Goal: Transaction & Acquisition: Book appointment/travel/reservation

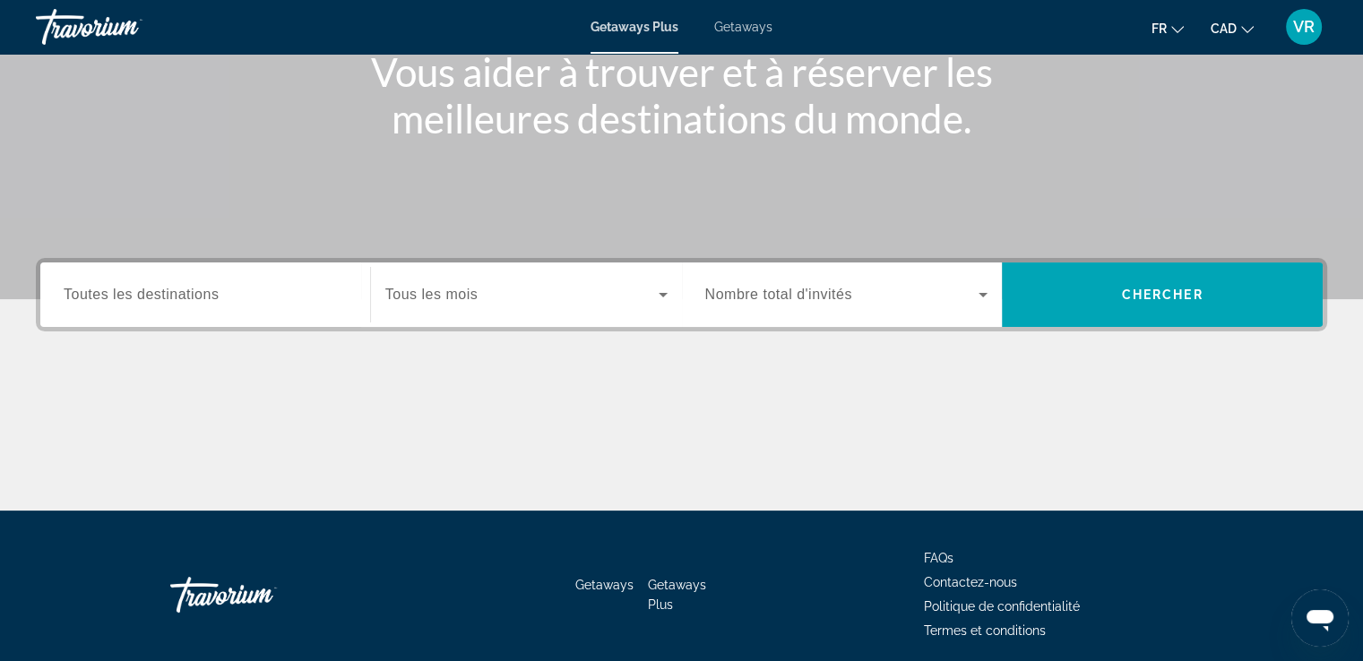
scroll to position [307, 0]
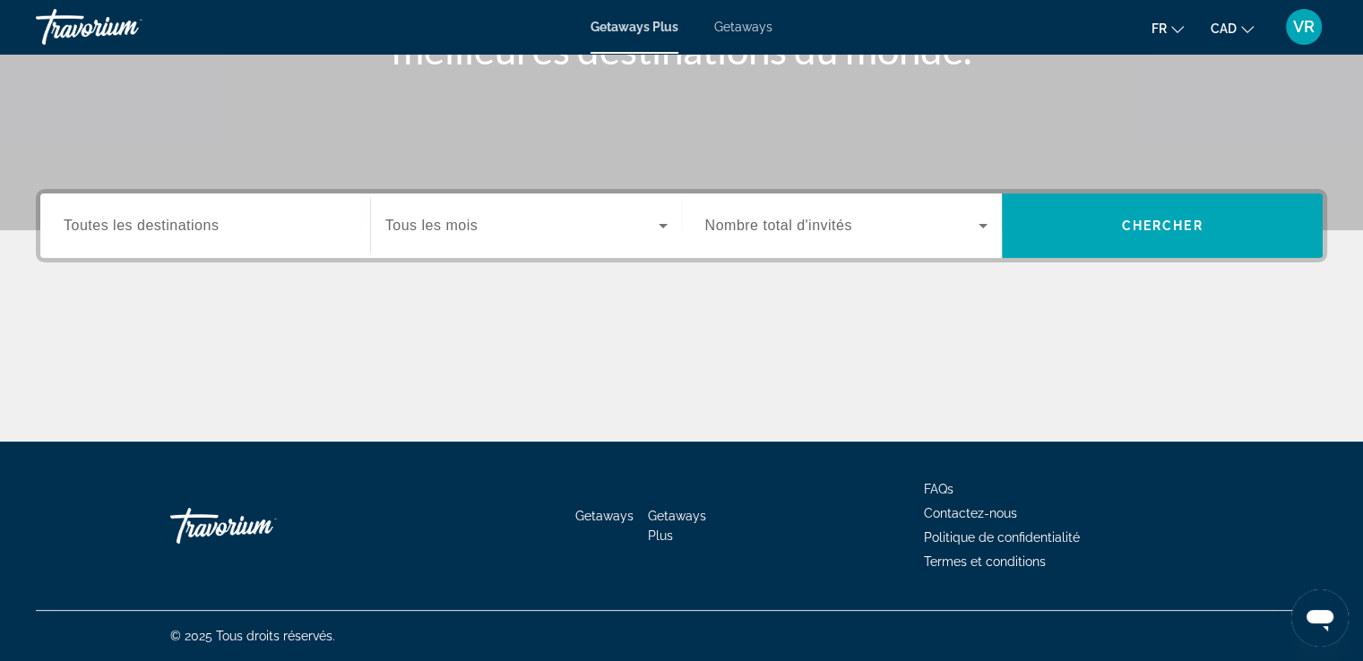
click at [776, 233] on label "Occupancy Nombre total d'invités" at bounding box center [778, 226] width 147 height 16
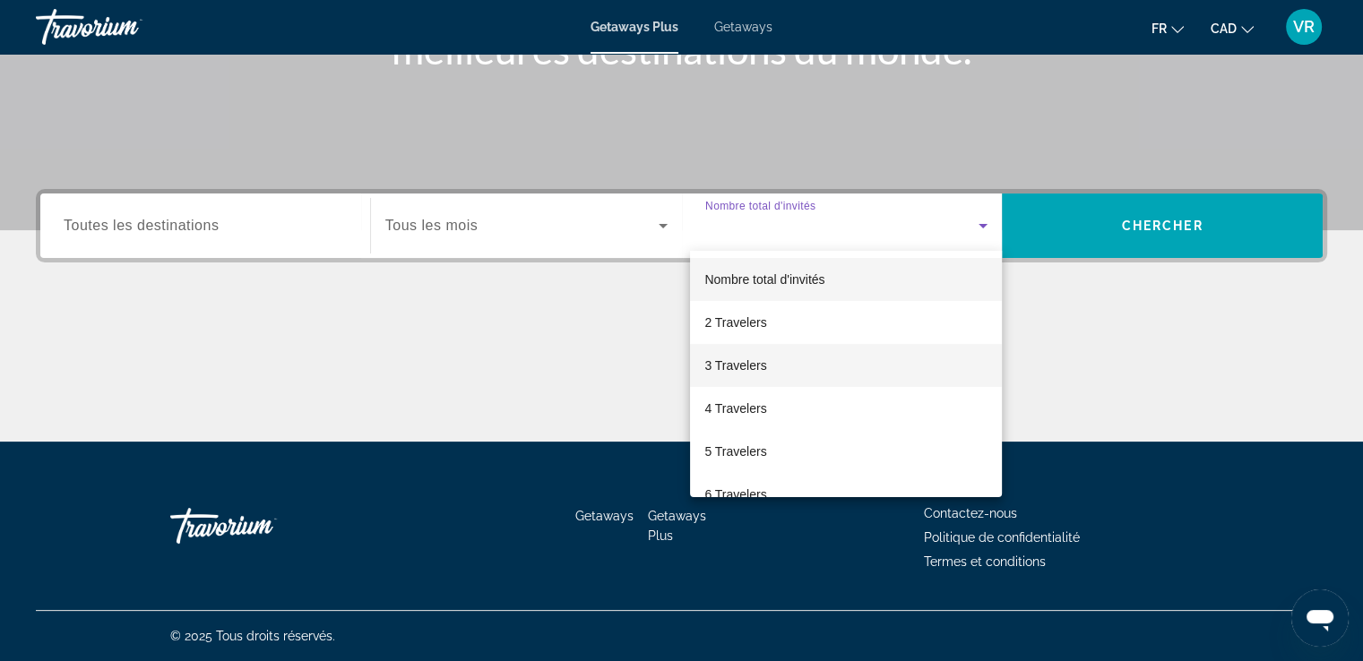
click at [739, 365] on span "3 Travelers" at bounding box center [735, 366] width 62 height 22
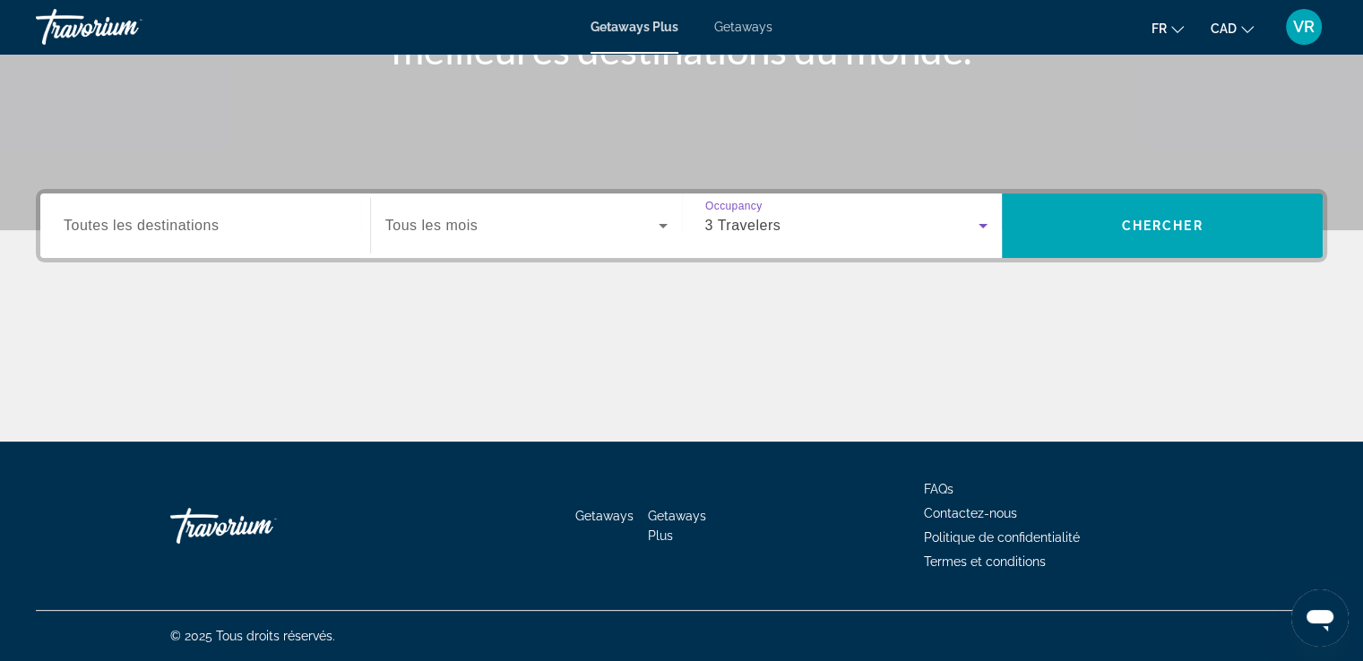
click at [164, 238] on div "Search widget" at bounding box center [205, 226] width 283 height 51
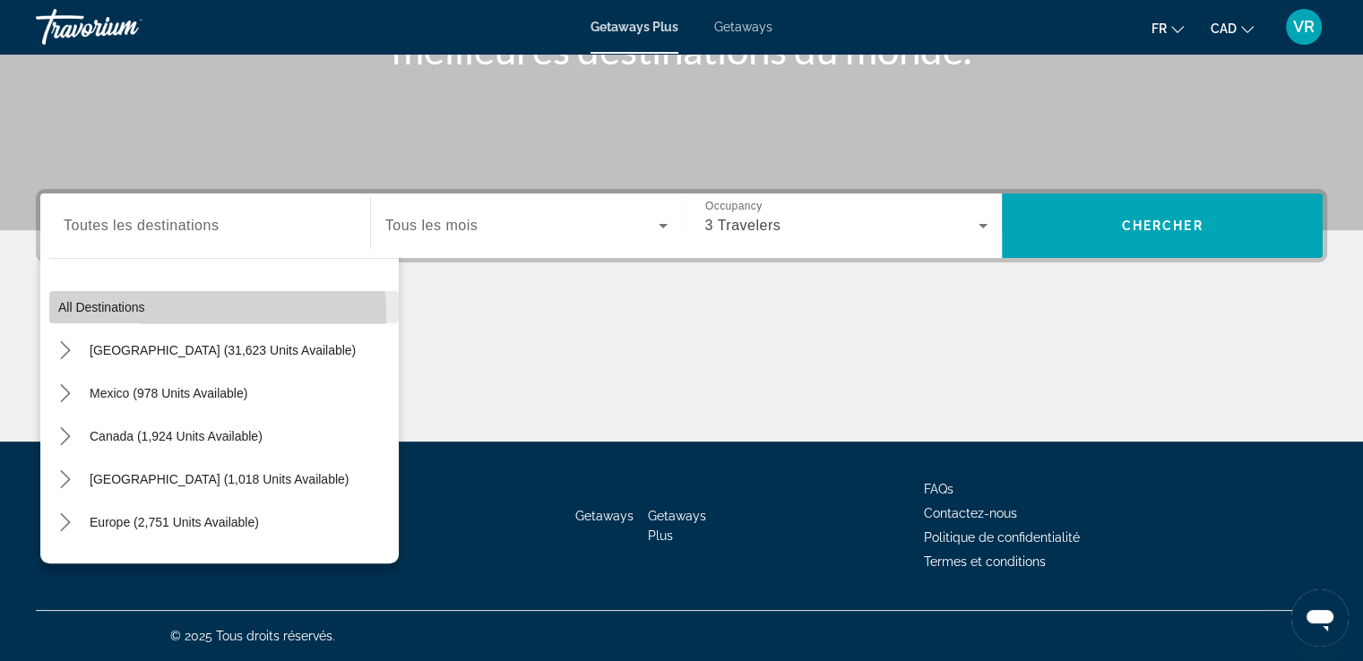
click at [149, 317] on span "Select destination: All destinations" at bounding box center [224, 307] width 350 height 43
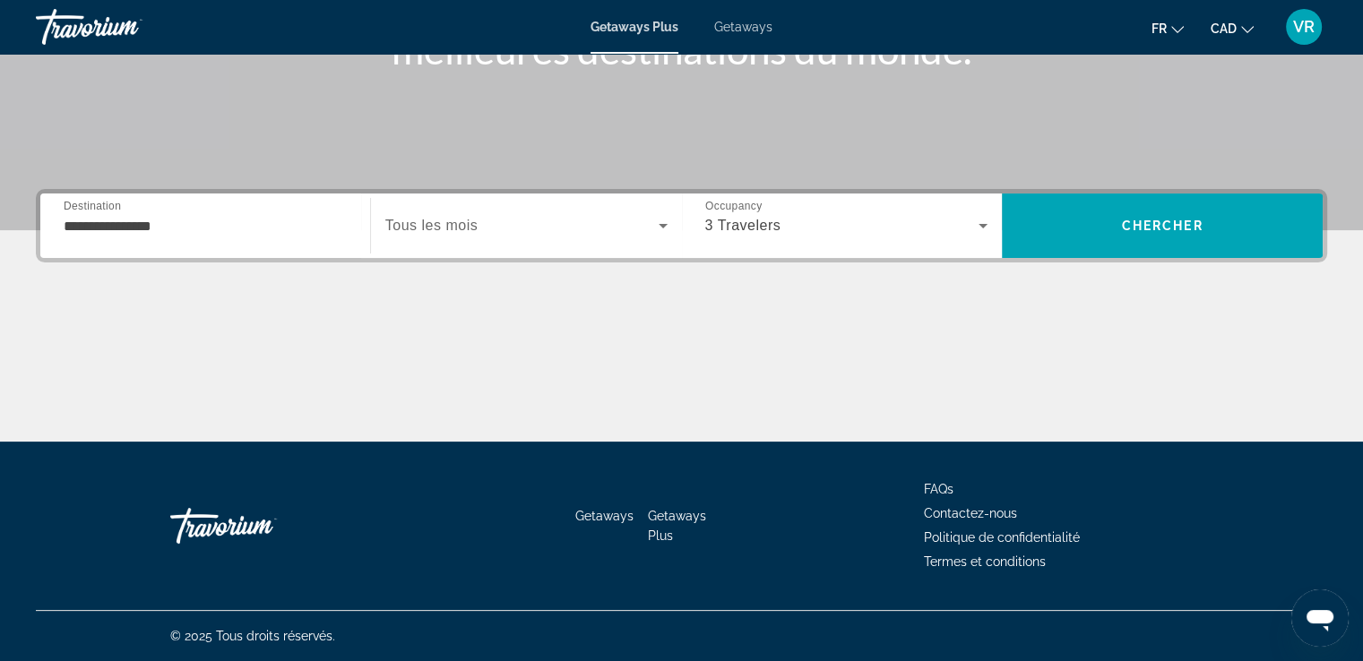
click at [471, 228] on span "Tous les mois" at bounding box center [431, 225] width 92 height 15
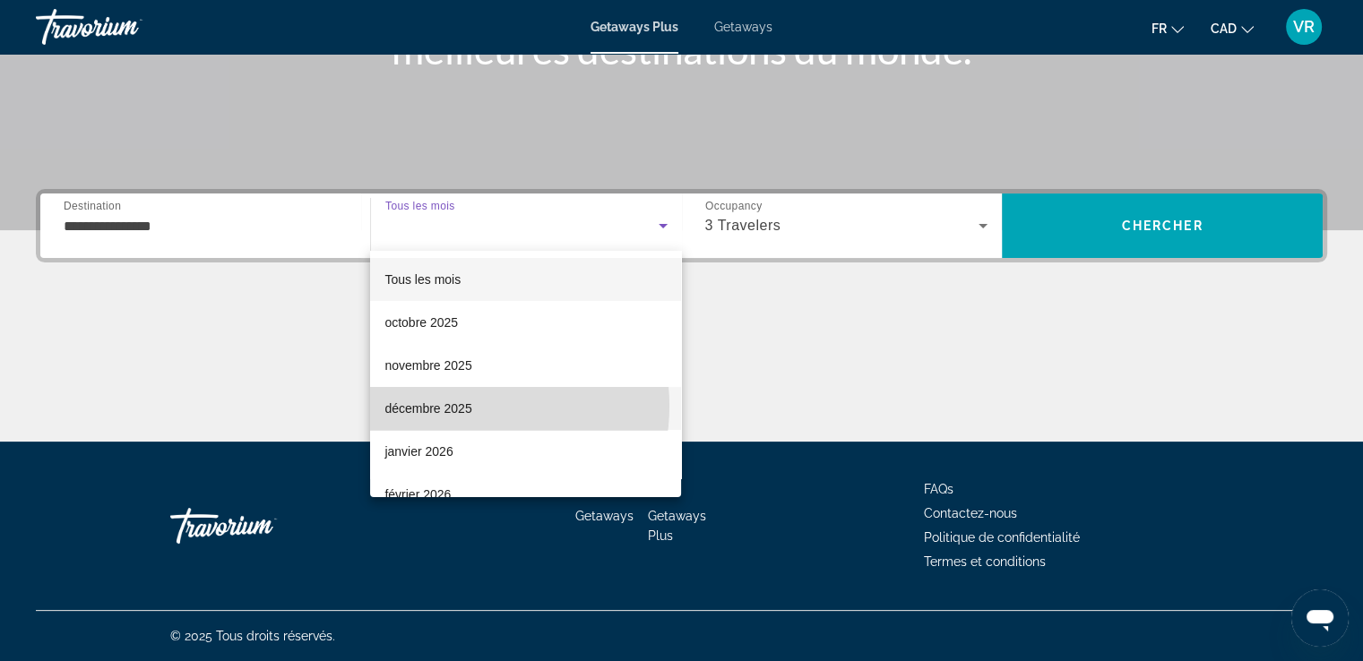
click at [464, 406] on span "décembre 2025" at bounding box center [428, 409] width 87 height 22
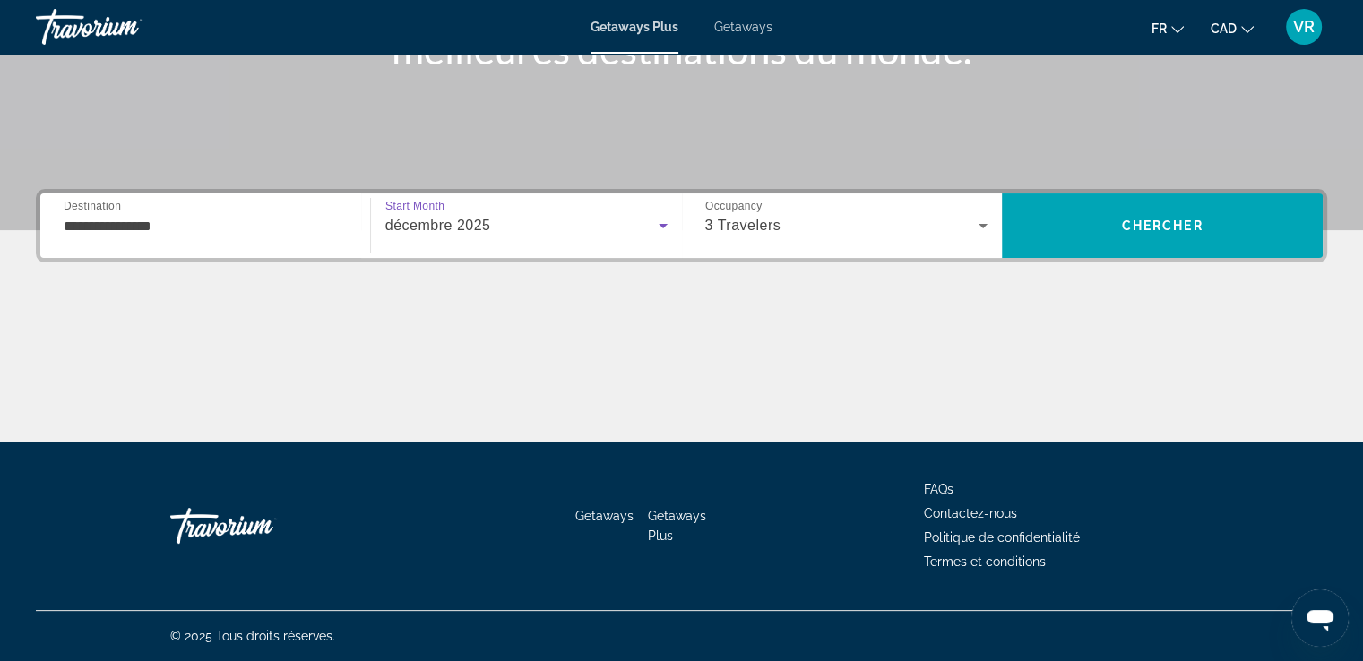
click at [129, 228] on input "**********" at bounding box center [205, 227] width 283 height 22
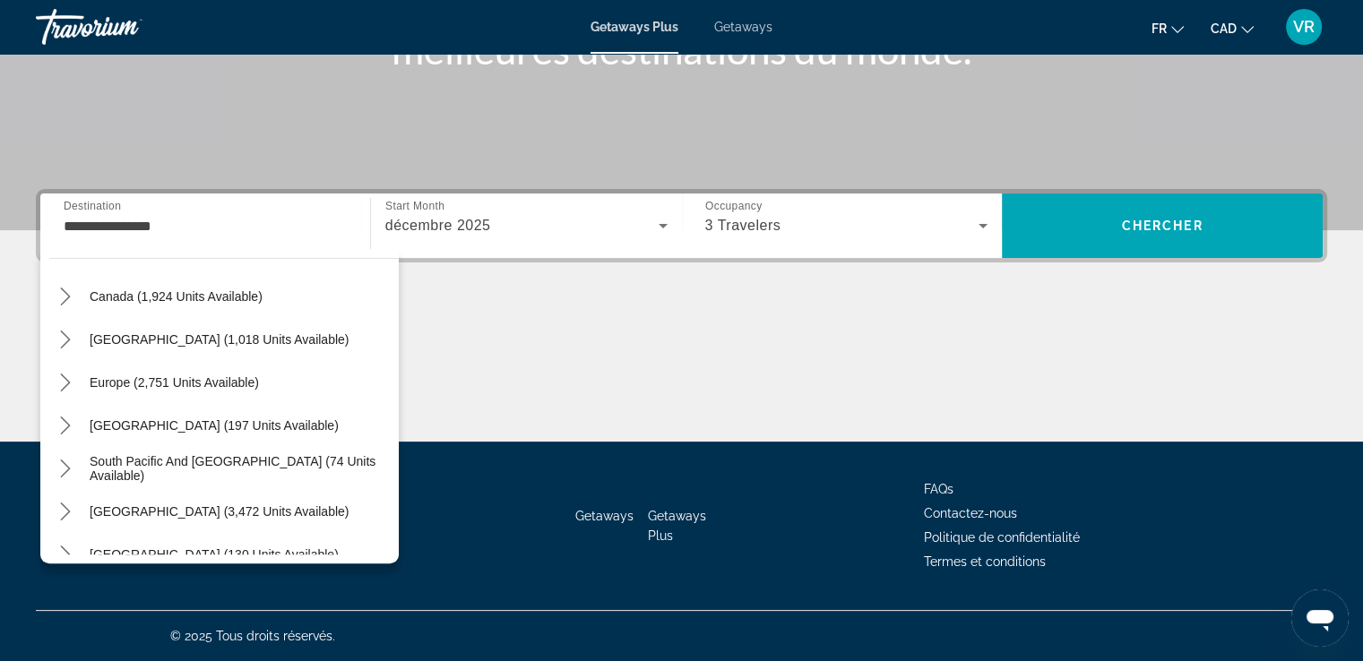
scroll to position [0, 0]
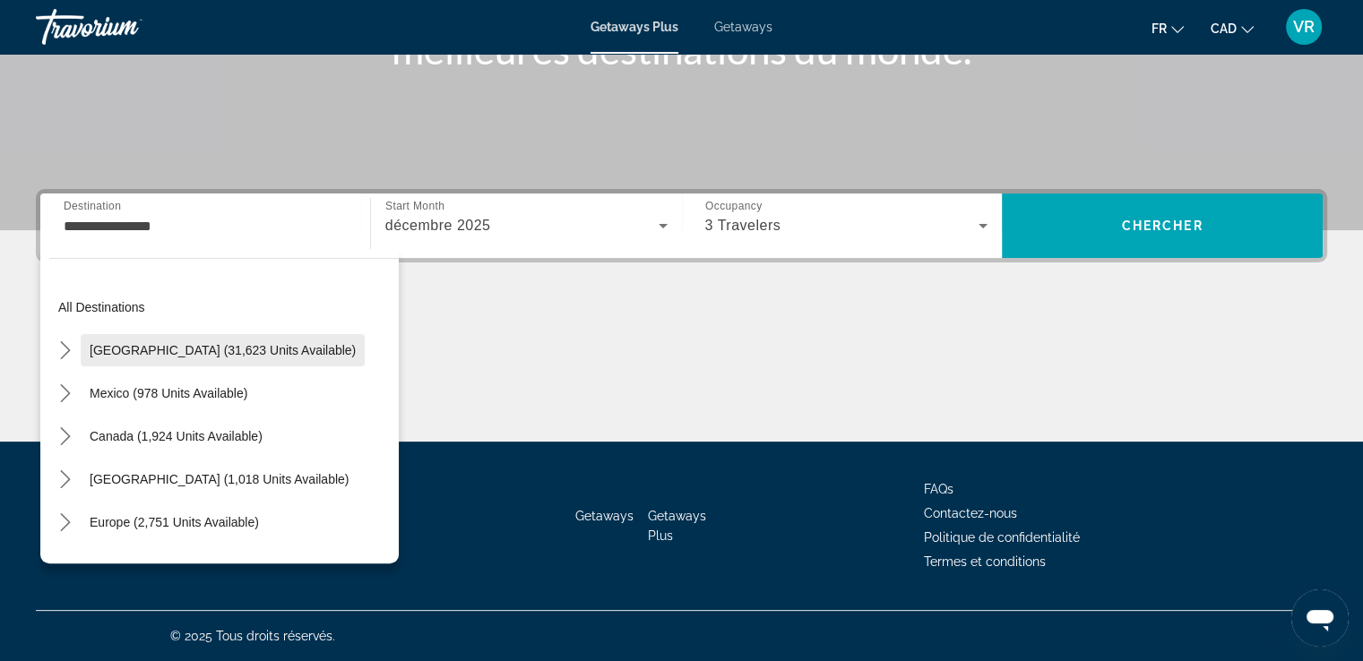
click at [257, 350] on span "[GEOGRAPHIC_DATA] (31,623 units available)" at bounding box center [223, 350] width 266 height 14
type input "**********"
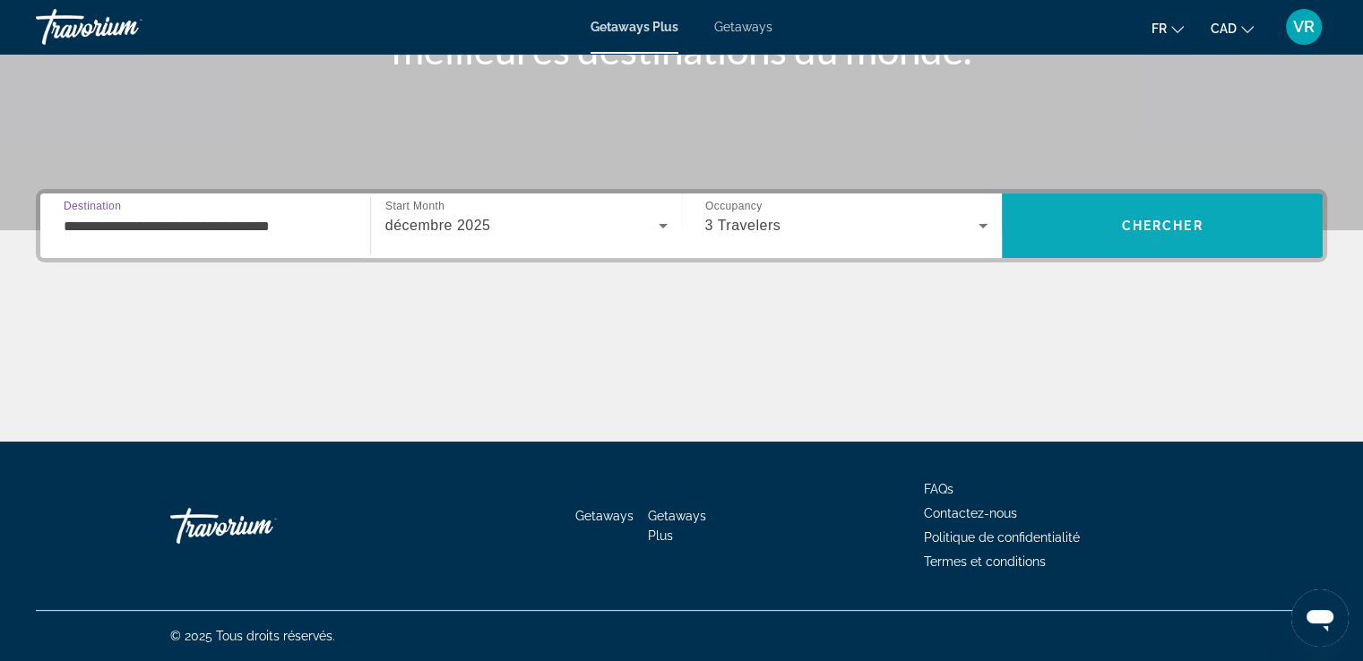
click at [1140, 229] on span "Chercher" at bounding box center [1163, 226] width 82 height 14
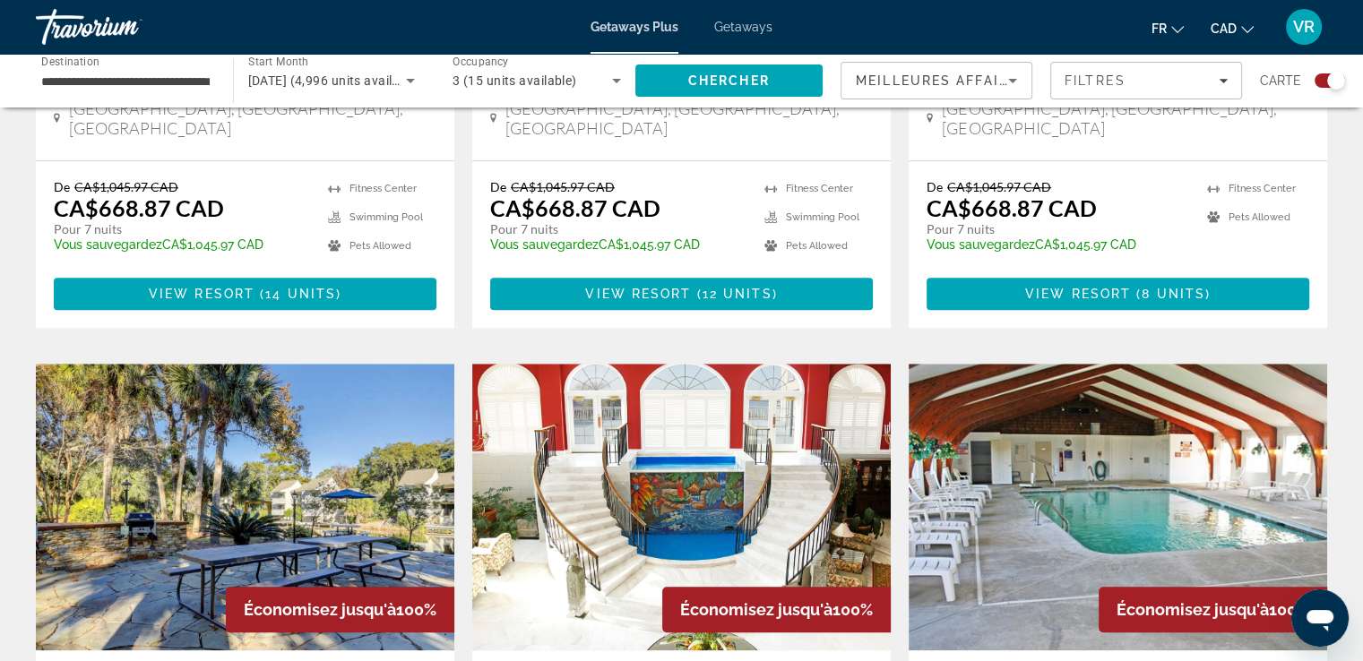
scroll to position [1696, 0]
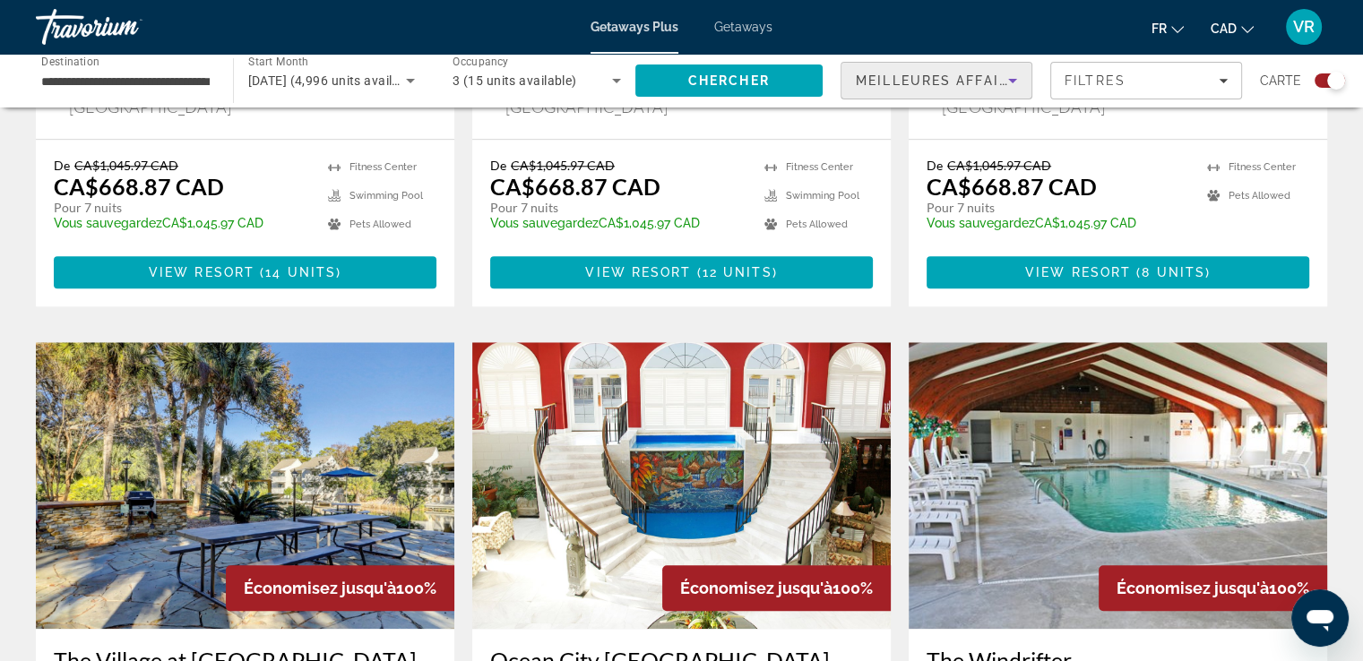
click at [1011, 82] on icon "Sort by" at bounding box center [1013, 81] width 22 height 22
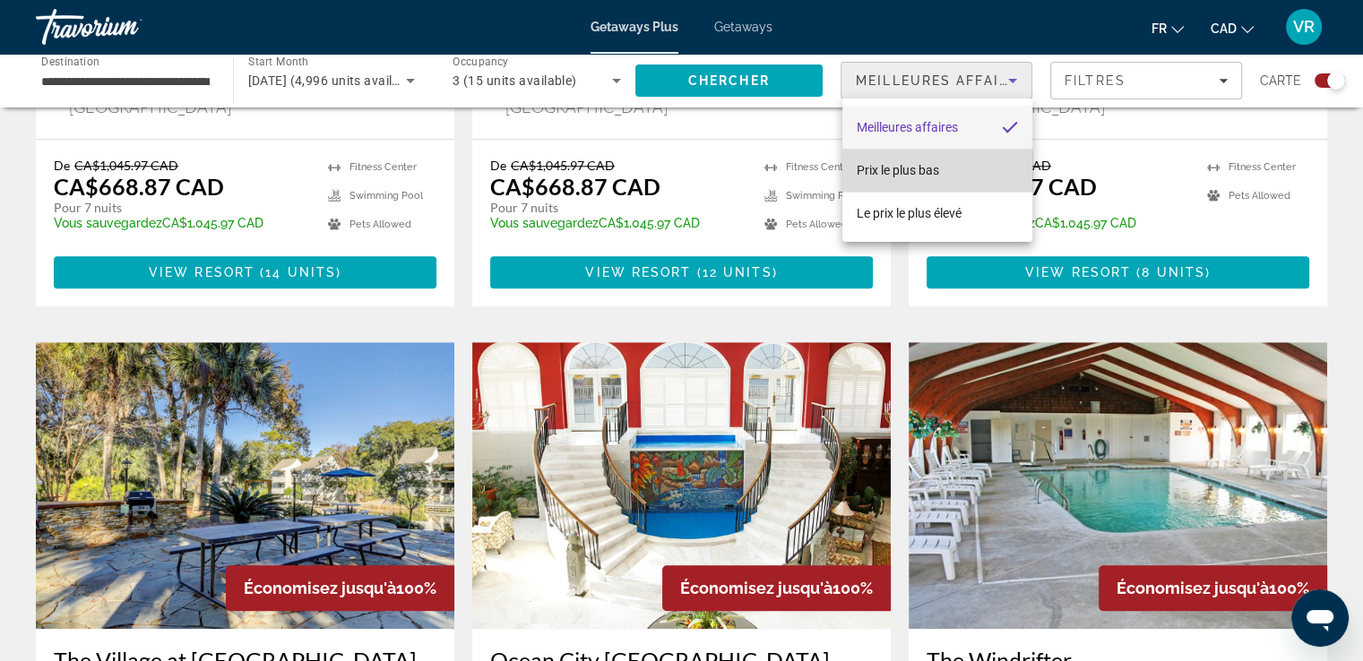
click at [929, 170] on span "Prix ​​le plus bas" at bounding box center [898, 170] width 82 height 14
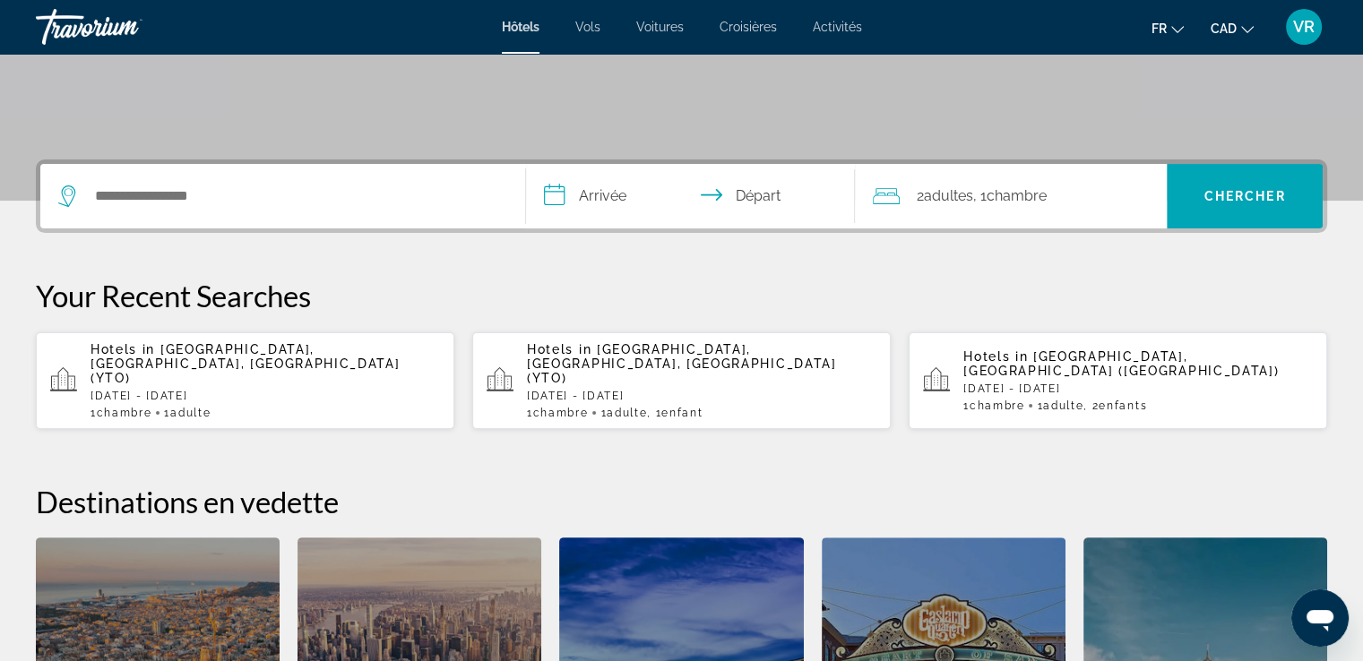
scroll to position [359, 0]
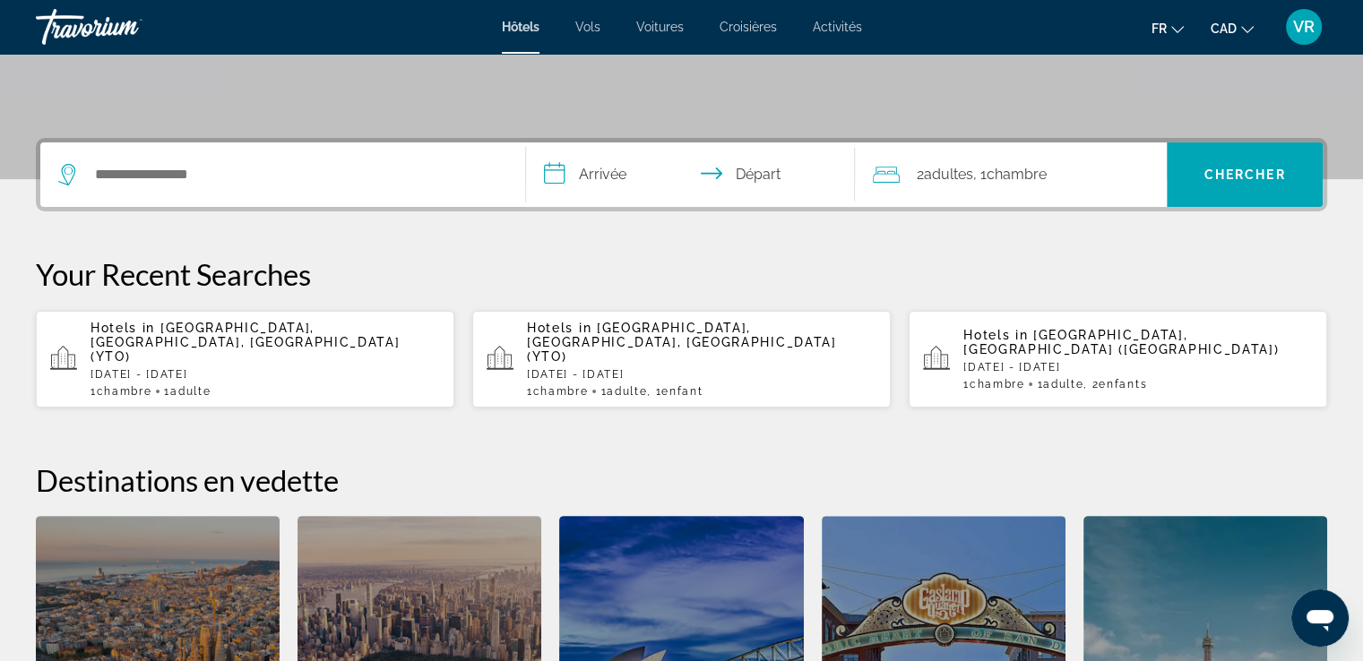
click at [1027, 334] on span "Hotels in" at bounding box center [995, 335] width 65 height 14
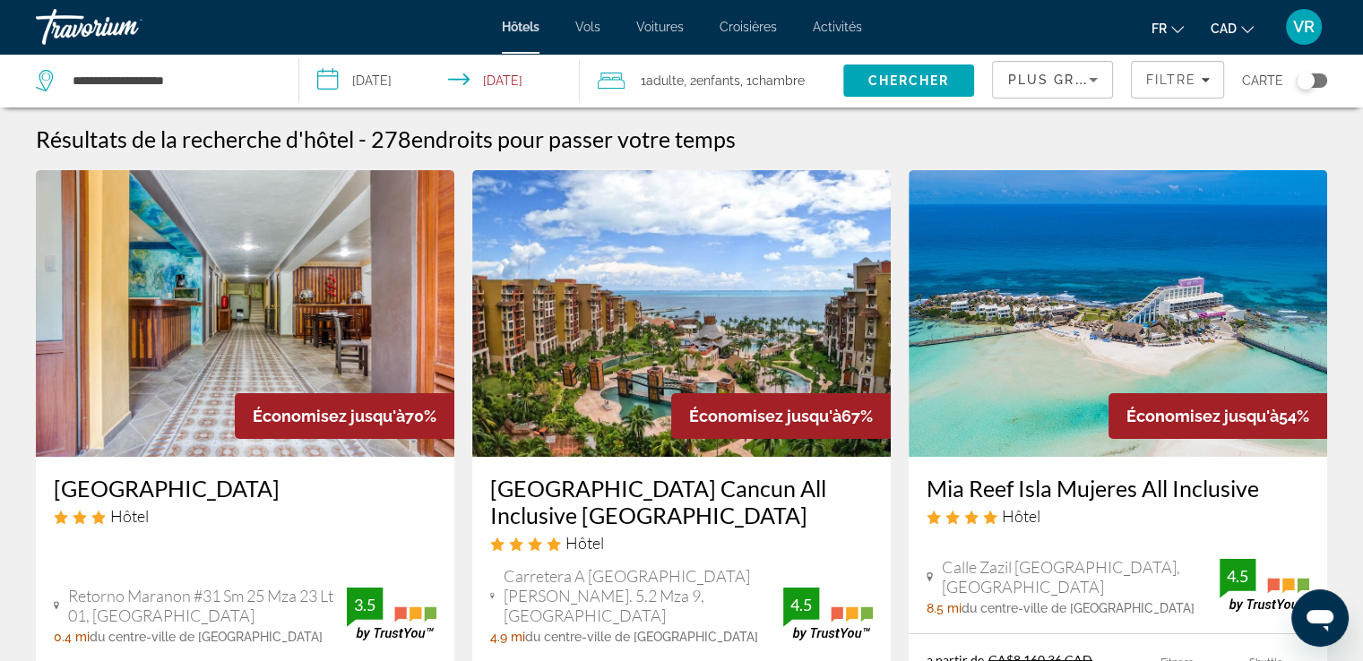
click at [1044, 84] on span "Plus grandes économies" at bounding box center [1114, 80] width 214 height 14
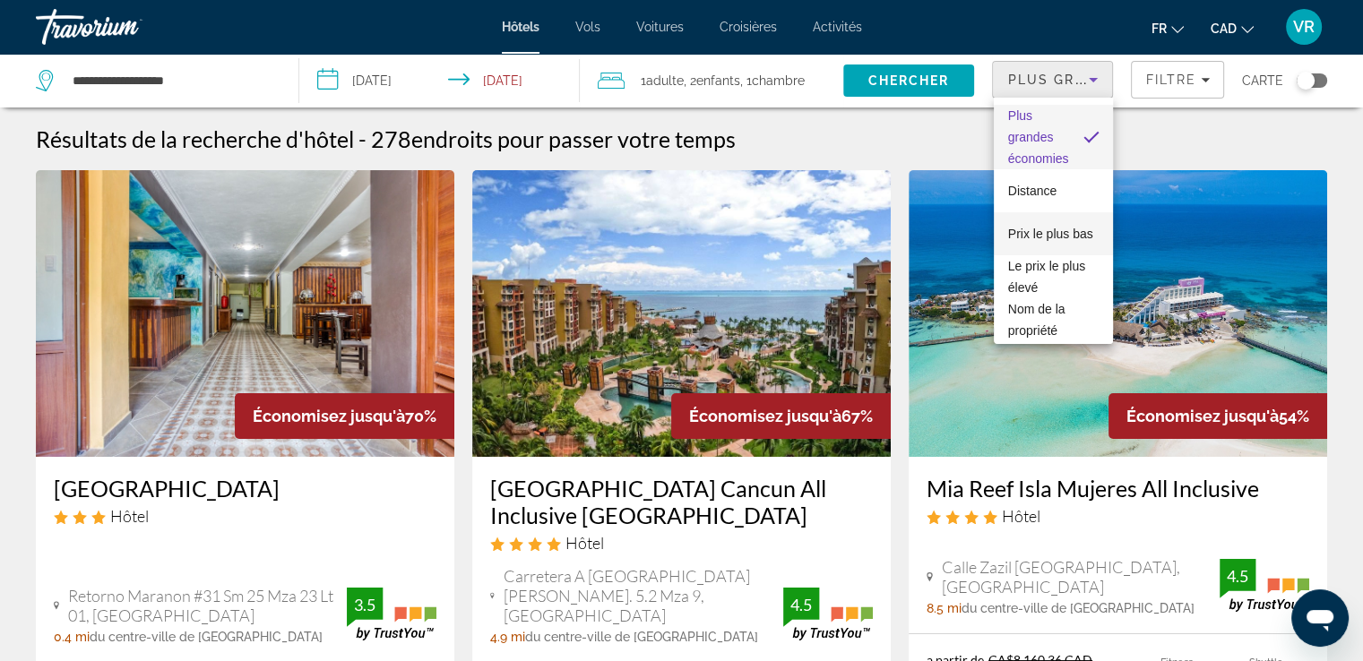
click at [1050, 227] on span "Prix le plus bas" at bounding box center [1050, 234] width 85 height 14
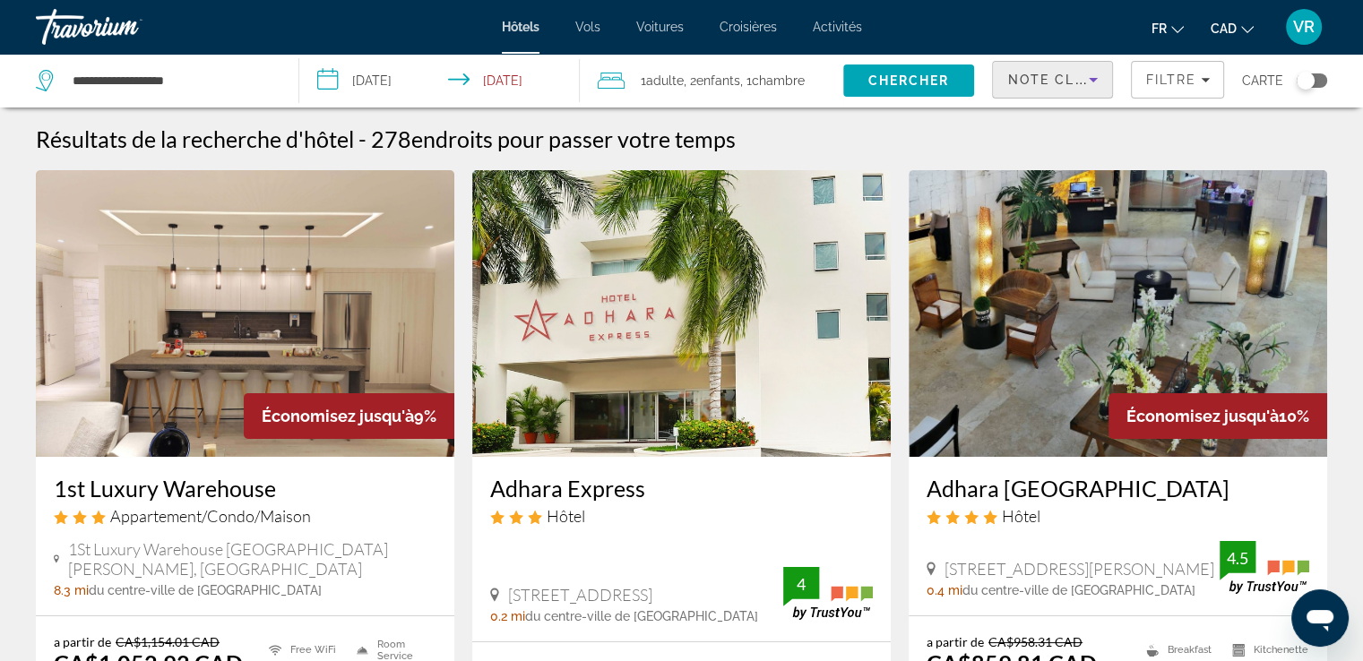
click at [1093, 80] on icon "Sort by" at bounding box center [1094, 80] width 22 height 22
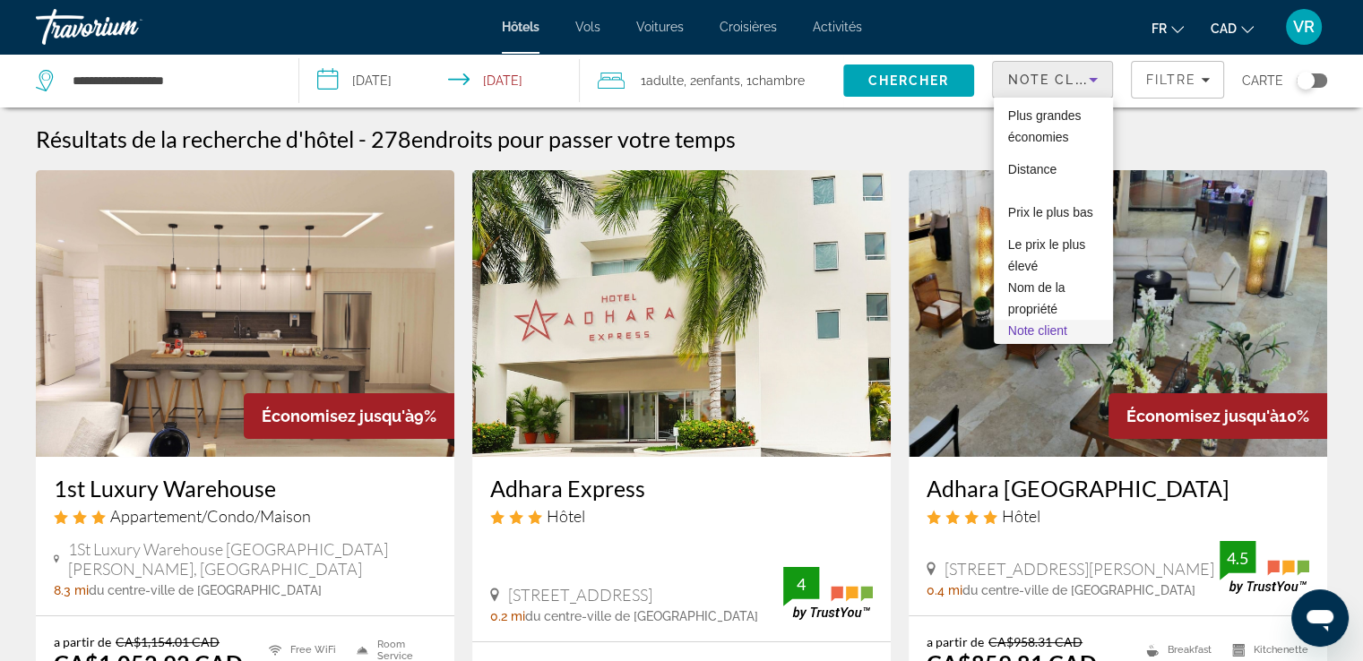
scroll to position [61, 0]
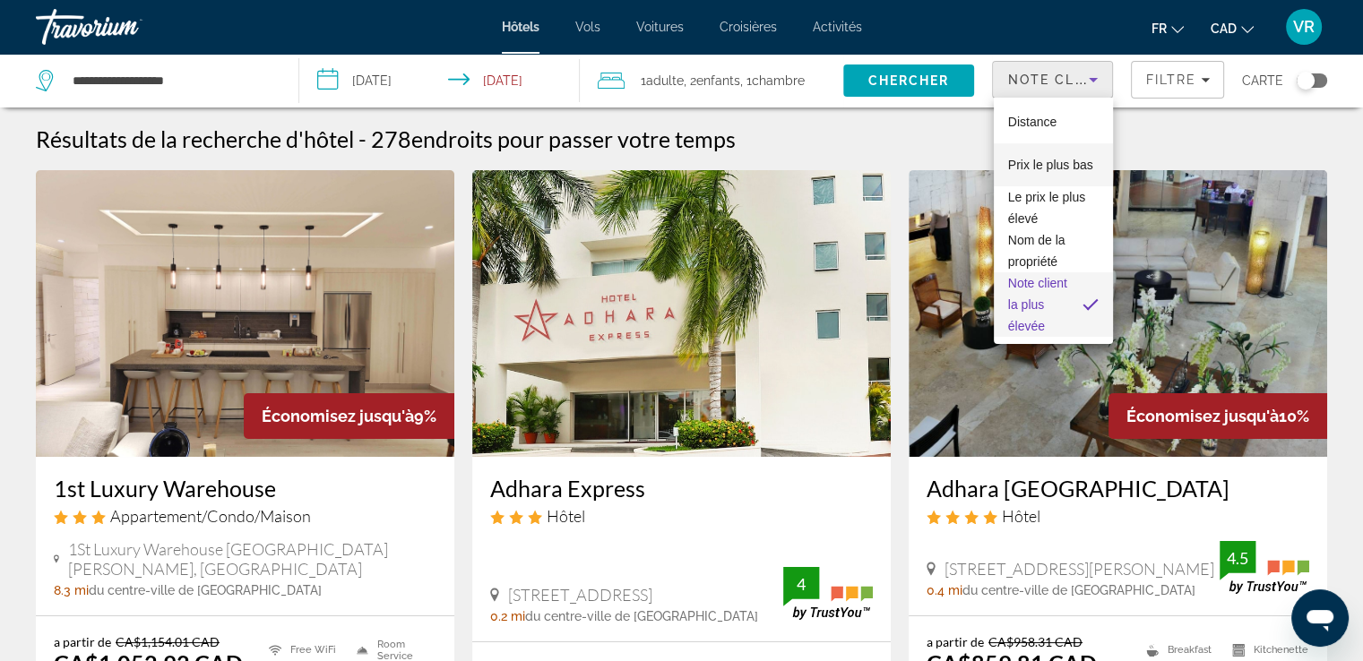
click at [1054, 154] on span "Prix le plus bas" at bounding box center [1050, 165] width 85 height 22
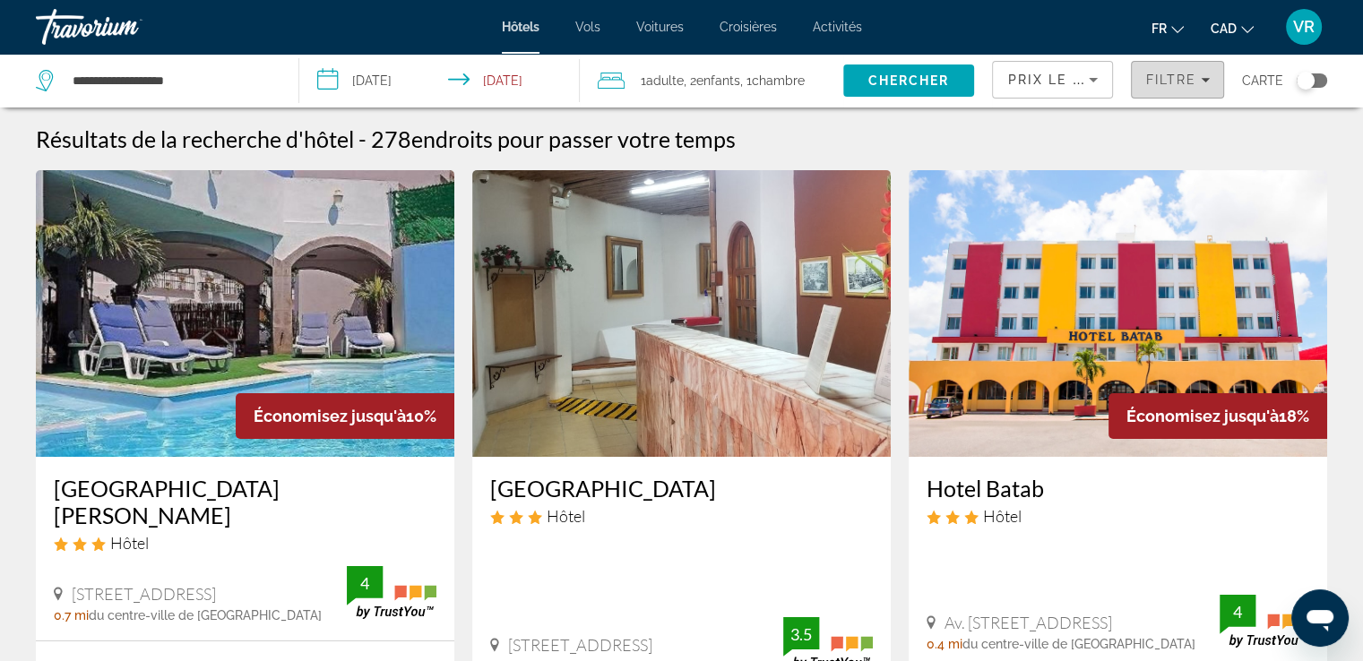
click at [1155, 76] on span "Filtre" at bounding box center [1170, 80] width 51 height 14
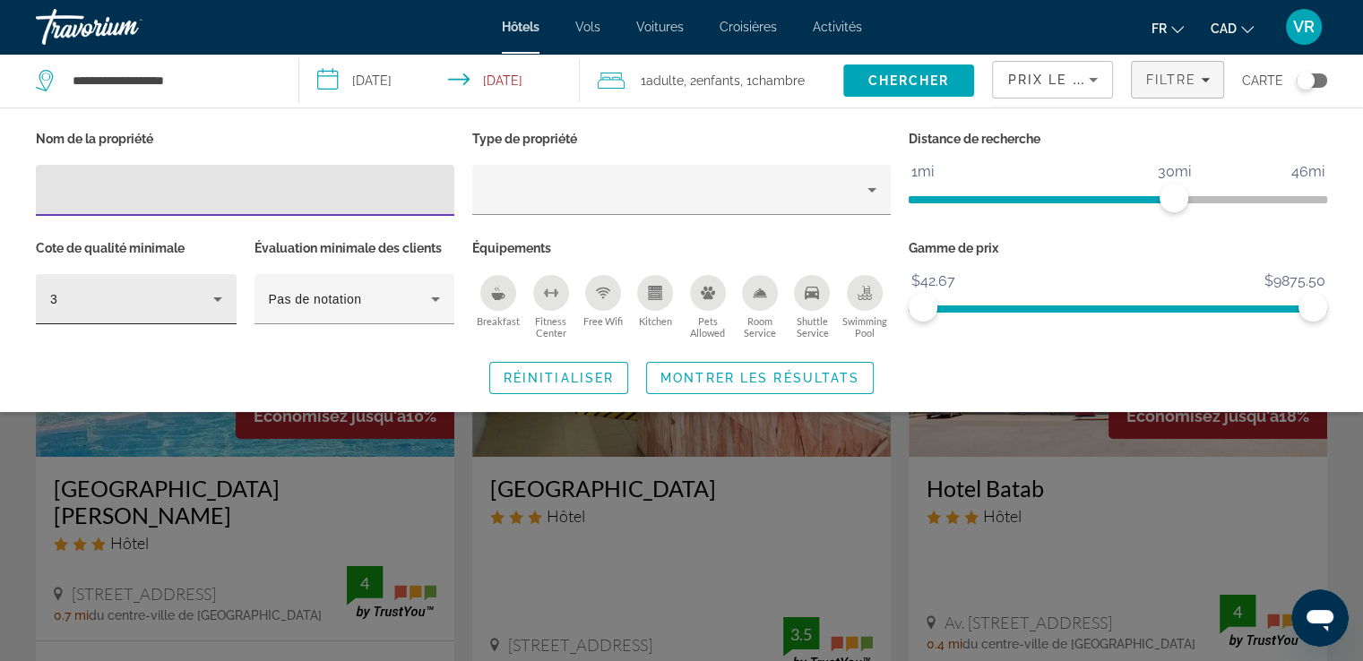
click at [215, 300] on icon "Hotel Filters" at bounding box center [218, 300] width 22 height 22
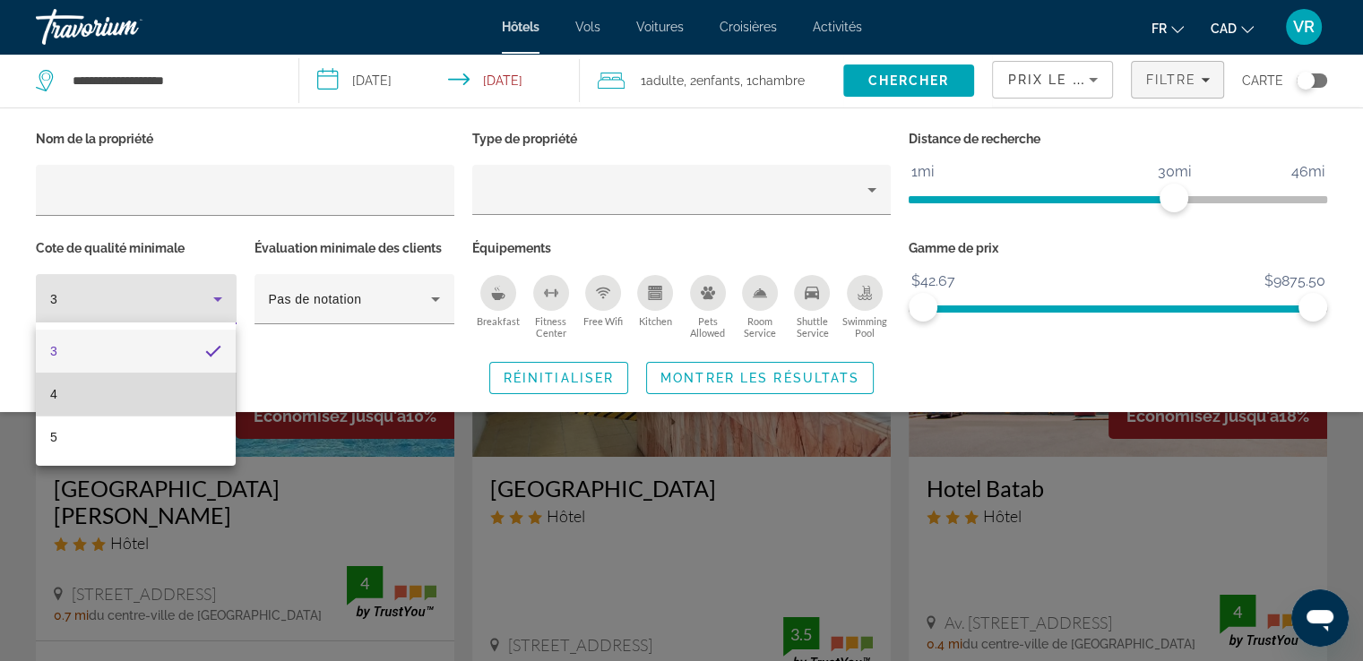
click at [102, 393] on mat-option "4" at bounding box center [136, 394] width 200 height 43
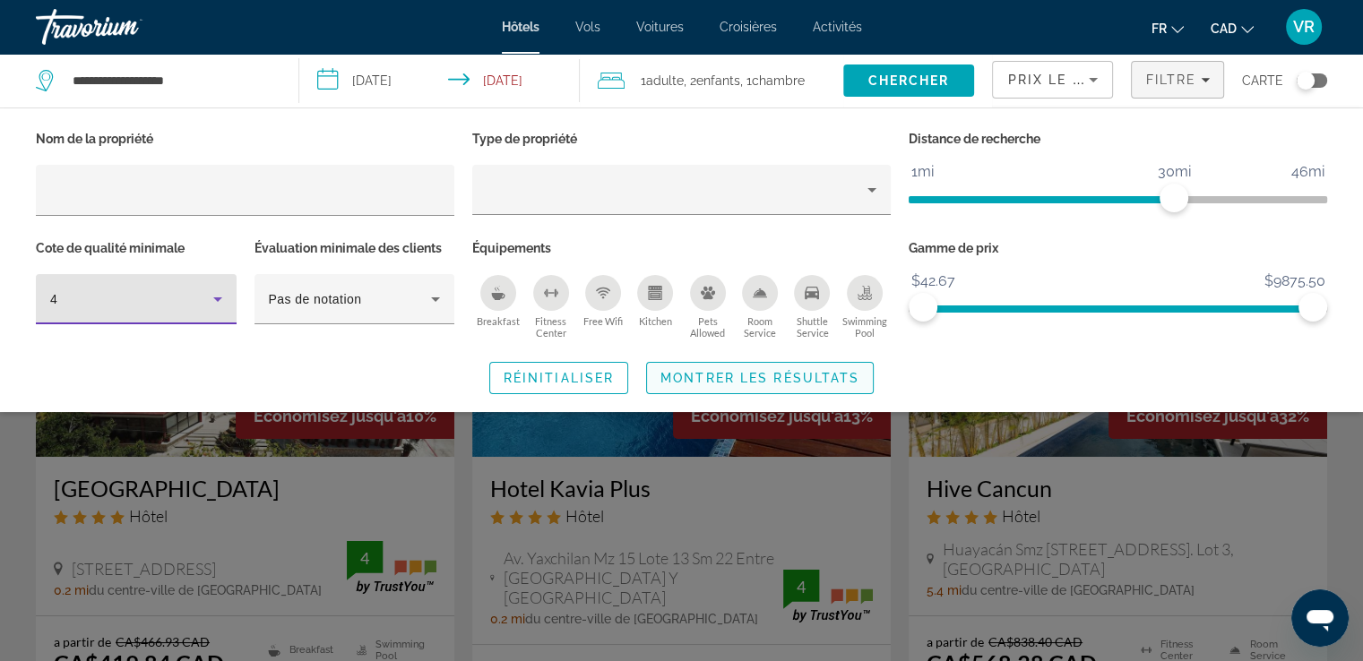
click at [760, 381] on span "Montrer les résultats" at bounding box center [760, 378] width 199 height 14
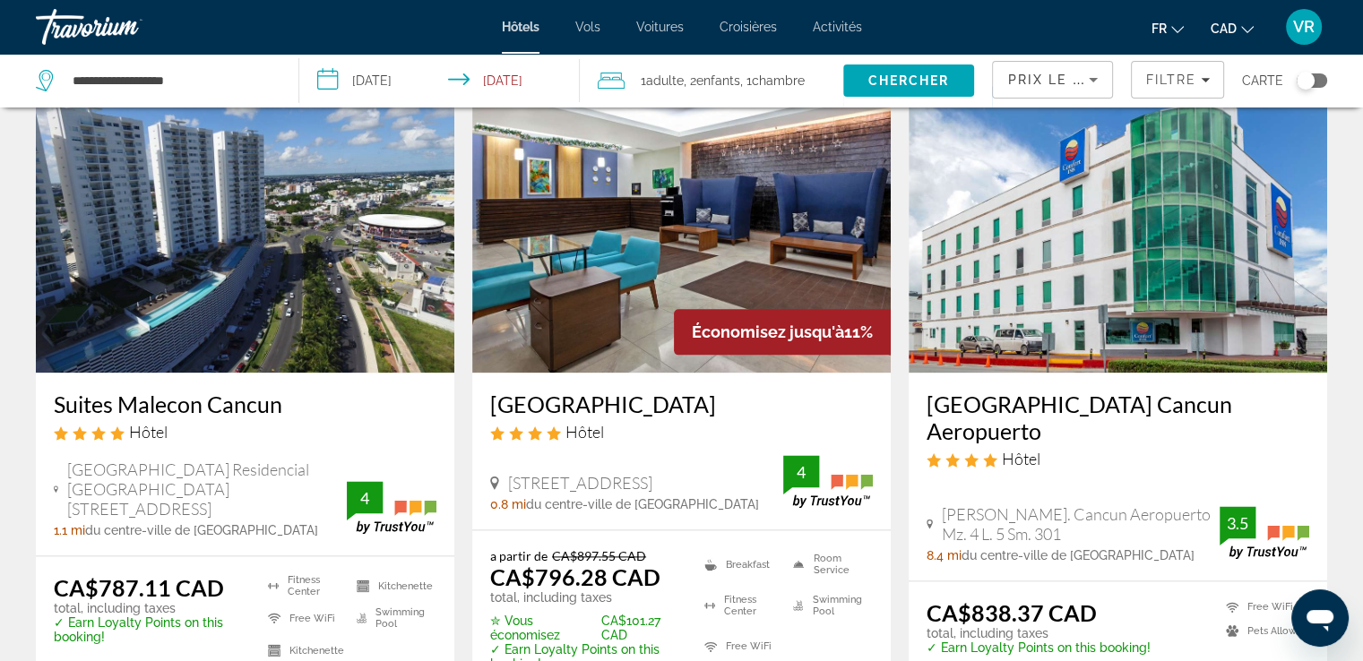
scroll to position [2088, 0]
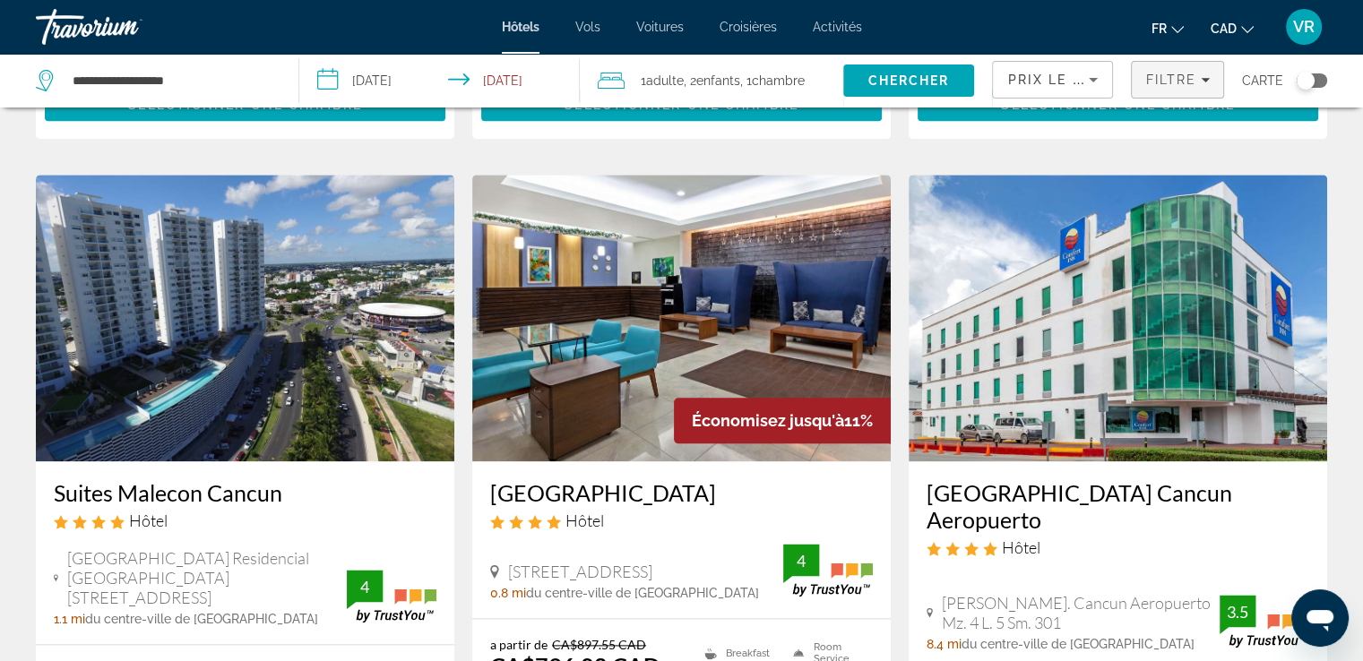
click at [1184, 75] on span "Filtre" at bounding box center [1170, 80] width 51 height 14
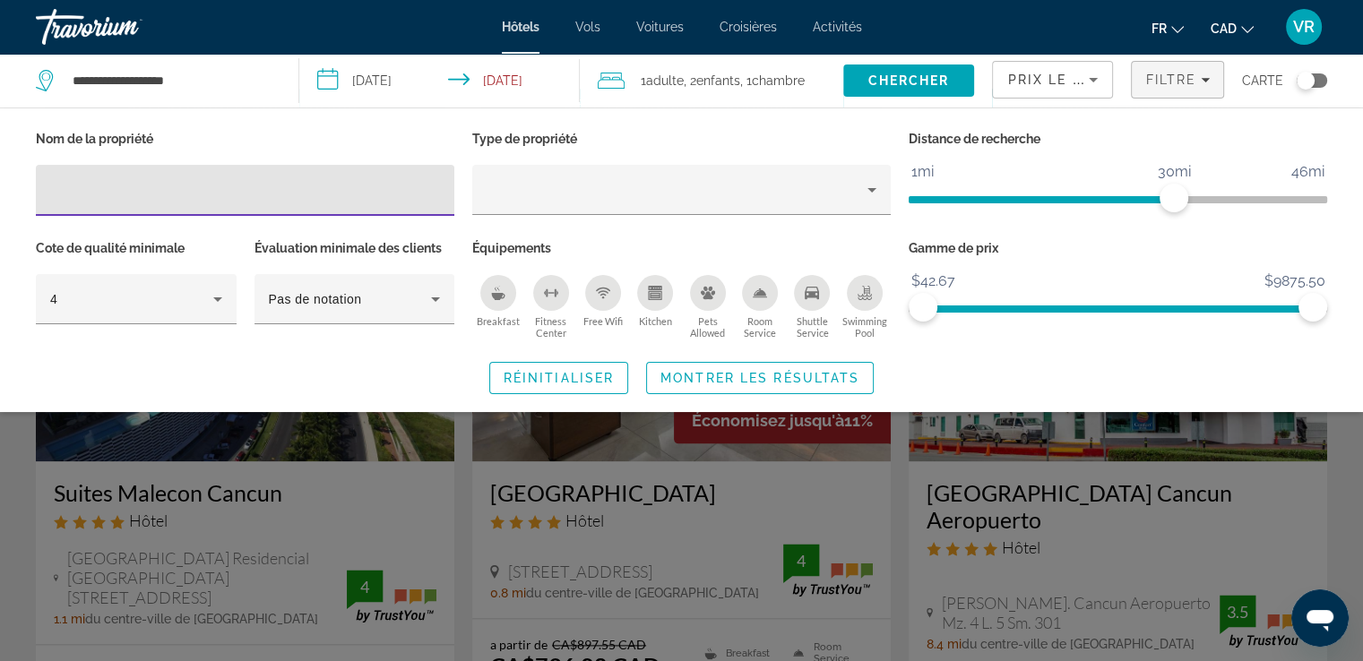
click at [1301, 18] on span "VR" at bounding box center [1304, 27] width 22 height 18
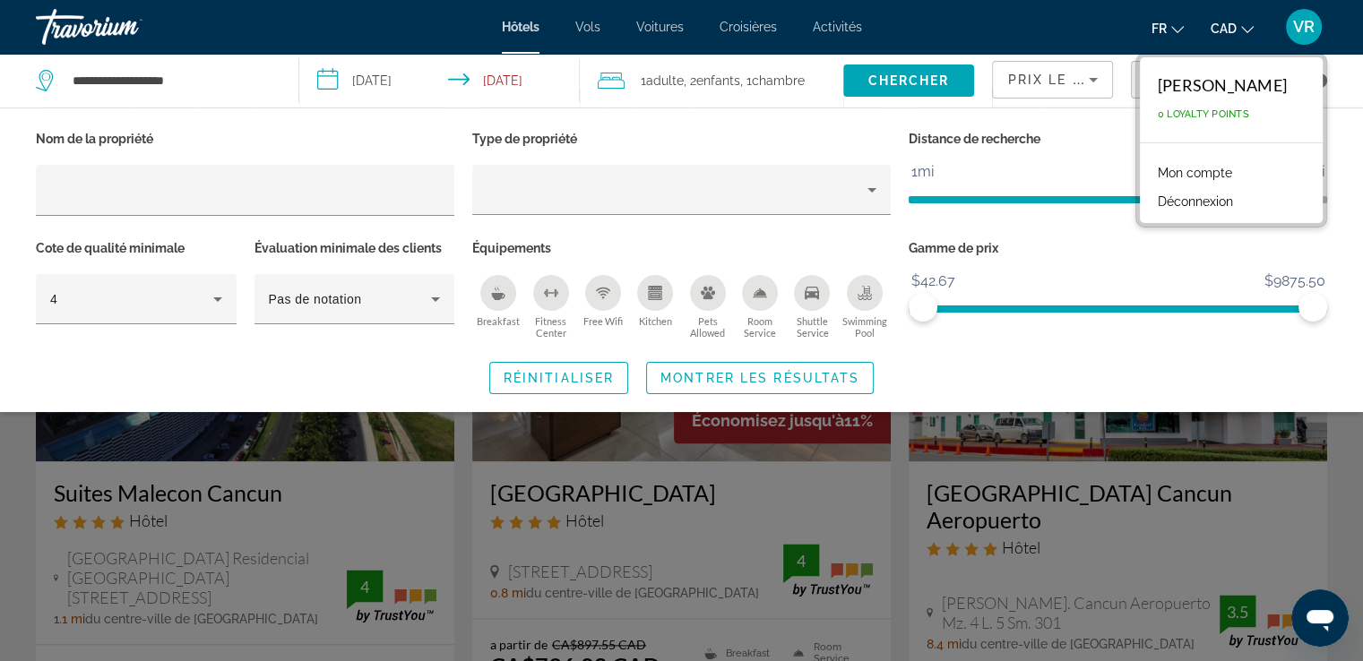
click at [1198, 202] on button "Déconnexion" at bounding box center [1195, 201] width 93 height 23
